Goal: Task Accomplishment & Management: Manage account settings

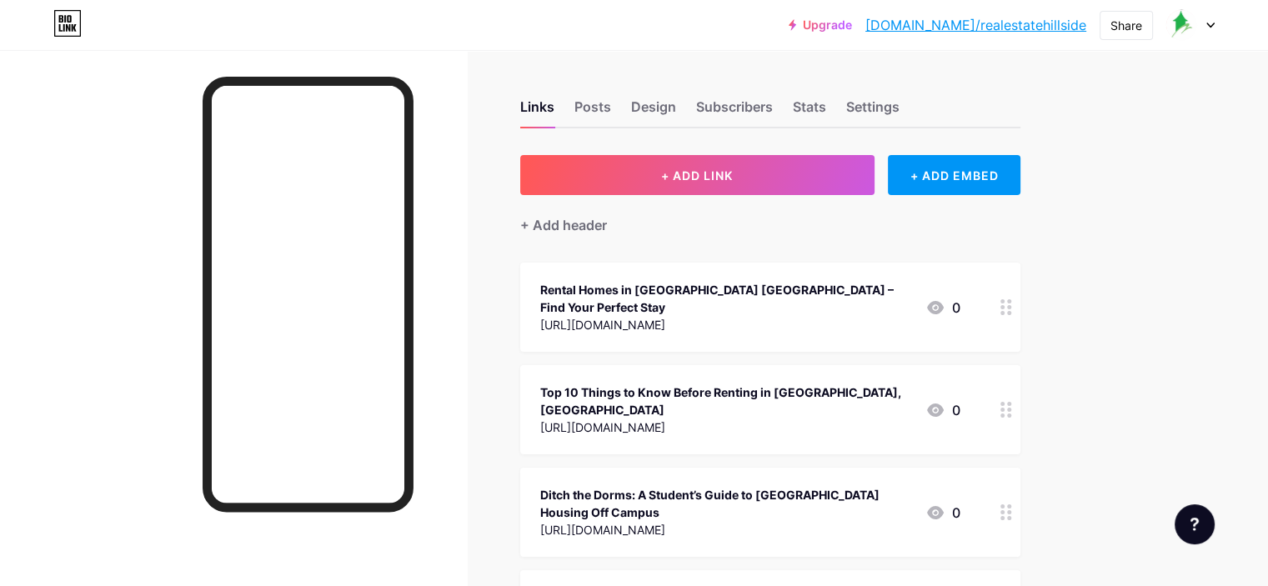
click at [1211, 29] on div at bounding box center [1190, 25] width 48 height 30
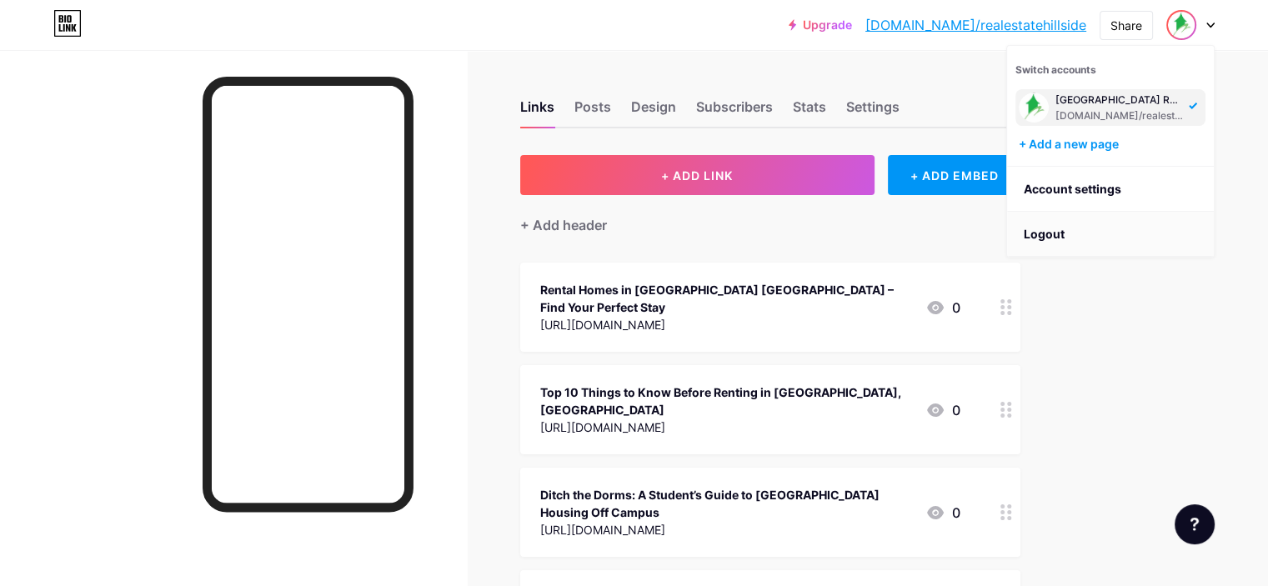
click at [1054, 226] on li "Logout" at bounding box center [1110, 234] width 207 height 45
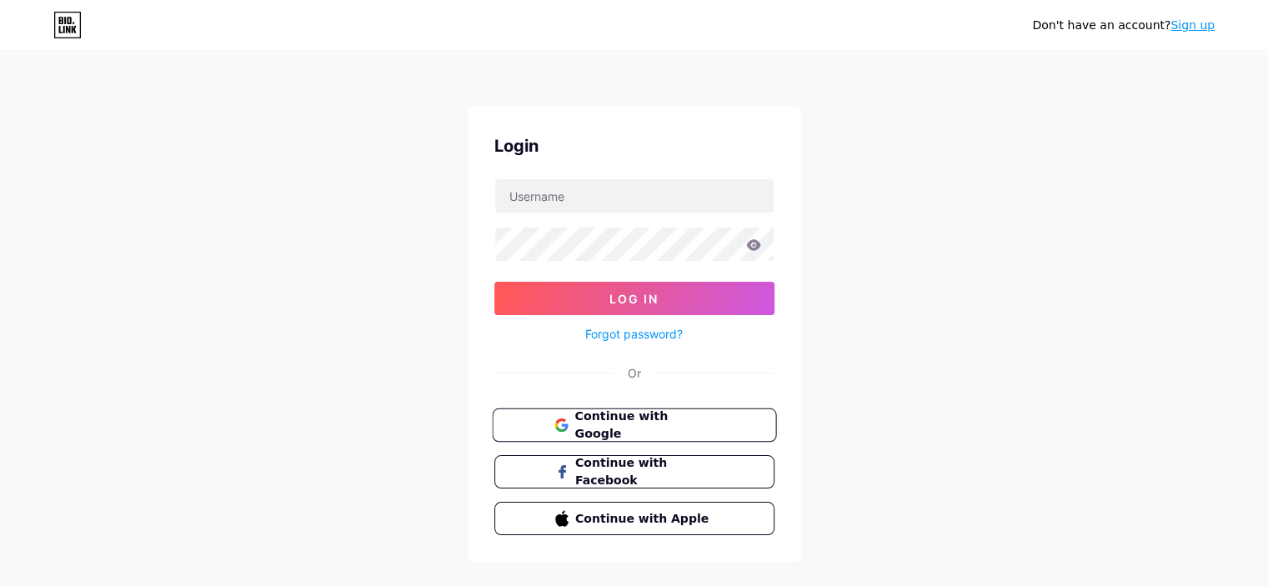
click at [636, 417] on span "Continue with Google" at bounding box center [643, 426] width 139 height 36
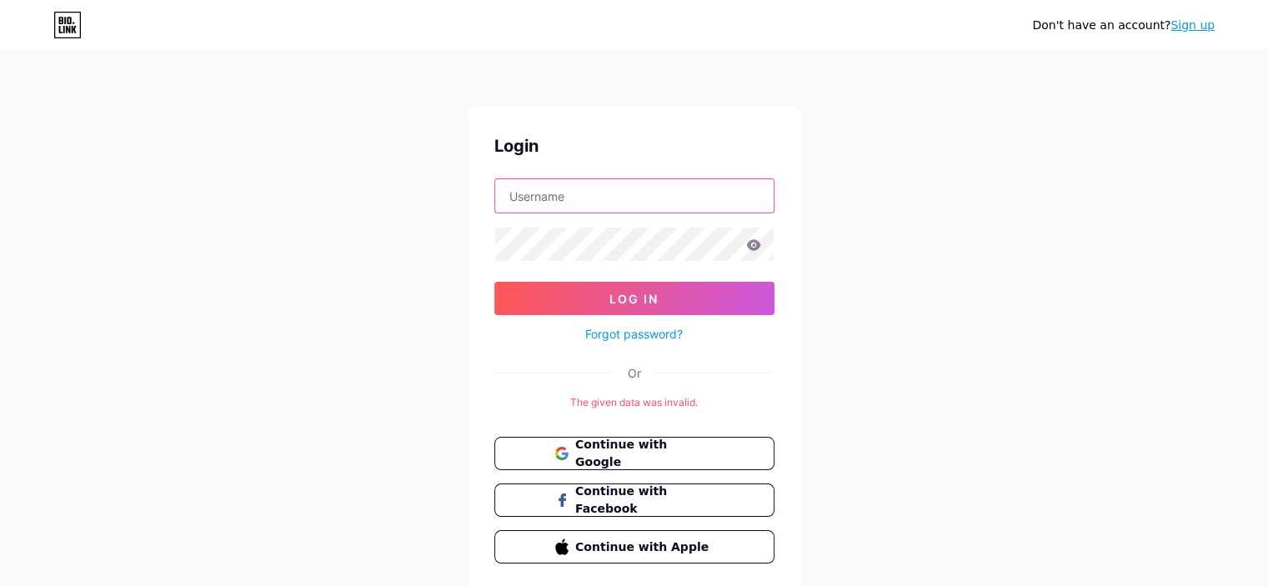
click at [593, 196] on input "text" at bounding box center [634, 195] width 278 height 33
paste input "[EMAIL_ADDRESS][DOMAIN_NAME]"
drag, startPoint x: 660, startPoint y: 189, endPoint x: 830, endPoint y: 193, distance: 170.0
click at [830, 193] on div "Don't have an account? Sign up Login [EMAIL_ADDRESS][DOMAIN_NAME] Log In Forgot…" at bounding box center [634, 321] width 1268 height 643
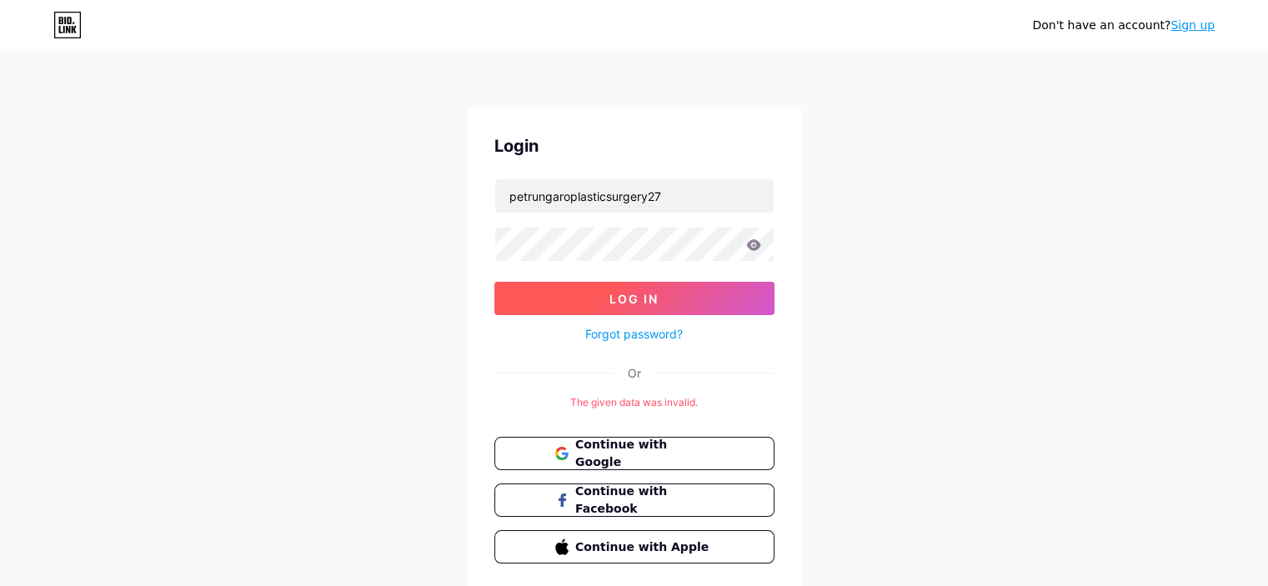
click at [628, 287] on button "Log In" at bounding box center [634, 298] width 280 height 33
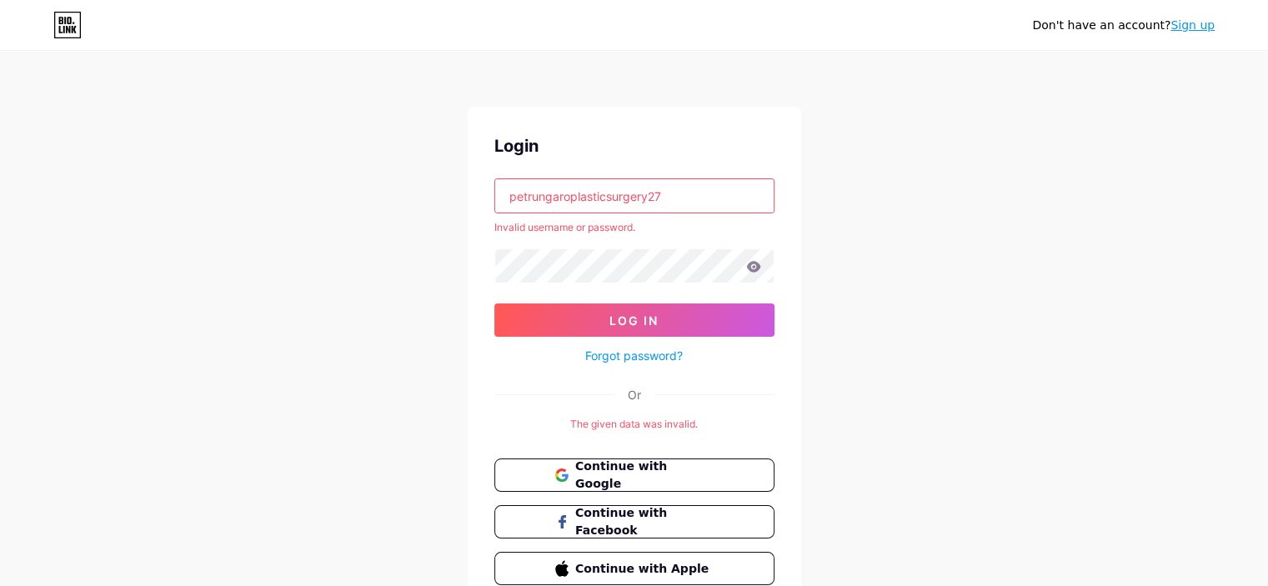
click at [696, 194] on input "petrungaroplasticsurgery27" at bounding box center [634, 195] width 278 height 33
type input "petrungaroplasticsurgery"
click at [494, 303] on button "Log In" at bounding box center [634, 319] width 280 height 33
